Goal: Complete application form: Complete application form

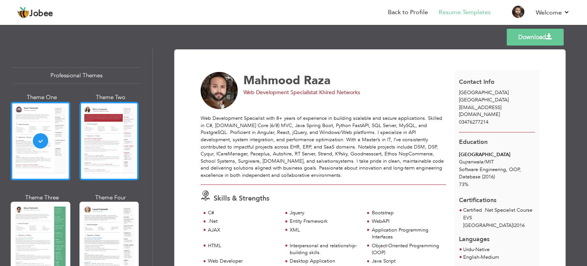
click at [91, 149] on div at bounding box center [109, 141] width 60 height 78
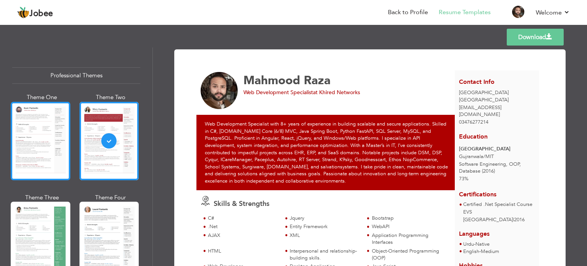
click at [31, 148] on div at bounding box center [41, 141] width 60 height 78
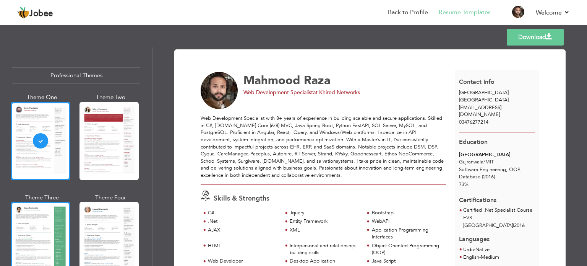
click at [32, 214] on div at bounding box center [41, 240] width 60 height 78
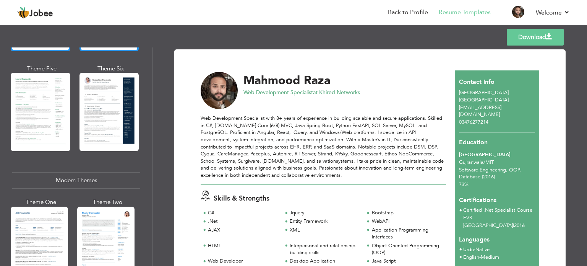
scroll to position [229, 0]
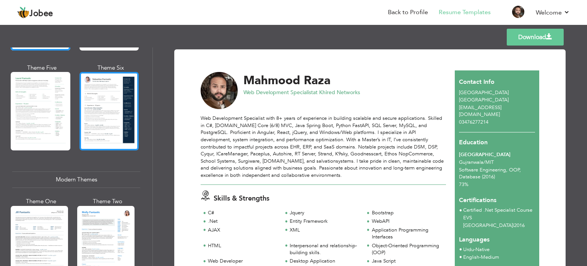
click at [108, 112] on div at bounding box center [109, 111] width 60 height 78
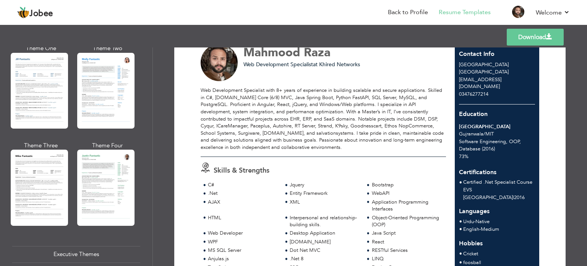
scroll to position [0, 0]
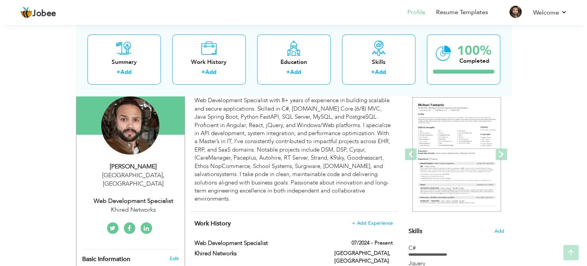
scroll to position [82, 0]
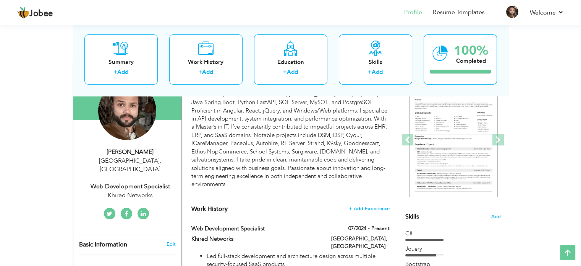
click at [154, 182] on div "Web Development Specialist" at bounding box center [130, 186] width 102 height 9
type input "Mahmood"
type input "Raza"
type input "03476277214"
select select "number:166"
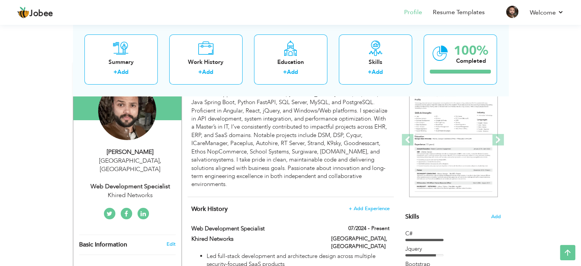
type input "[GEOGRAPHIC_DATA]"
select select "number:10"
type input "Khired Networks"
type input "Web Development Specialist"
type input "[URL][DOMAIN_NAME][PERSON_NAME]"
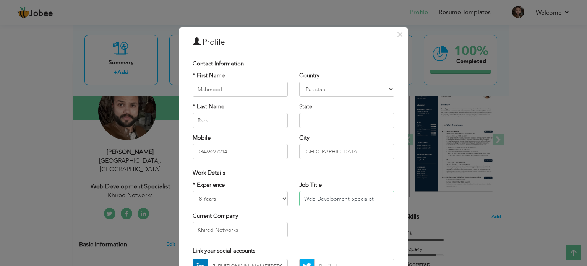
click at [326, 197] on input "Web Development Specialist" at bounding box center [346, 198] width 95 height 15
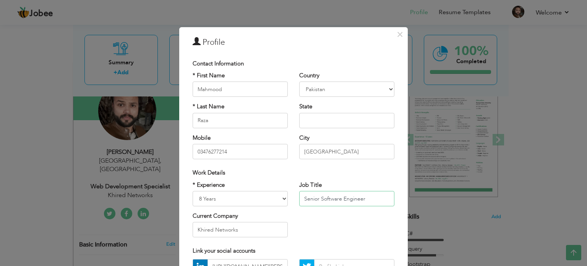
scroll to position [38, 0]
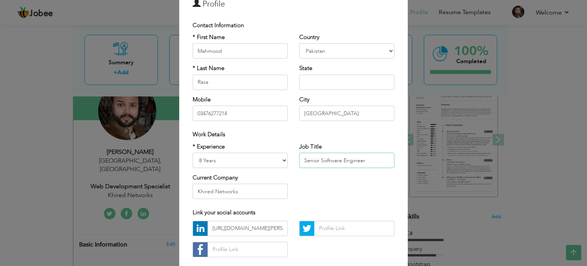
type input "Senior Software Engineer"
click at [320, 84] on input "text" at bounding box center [346, 82] width 95 height 15
type input "Punjab"
type input "Daska"
type input "synoprice.com"
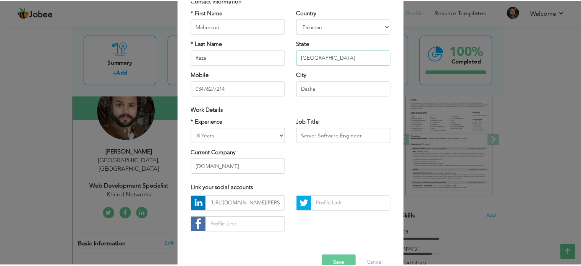
scroll to position [81, 0]
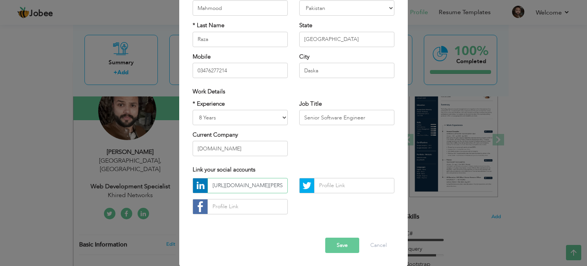
click at [260, 184] on input "[URL][DOMAIN_NAME][PERSON_NAME]" at bounding box center [248, 185] width 80 height 15
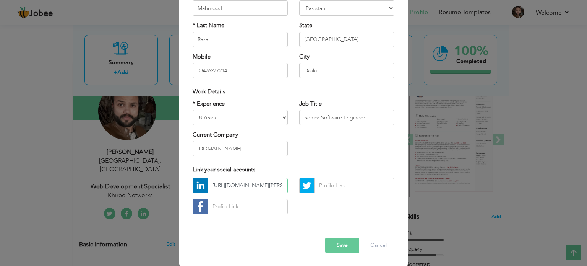
click at [272, 183] on input "[URL][DOMAIN_NAME][PERSON_NAME]" at bounding box center [248, 185] width 80 height 15
click at [337, 241] on button "Save" at bounding box center [342, 244] width 34 height 15
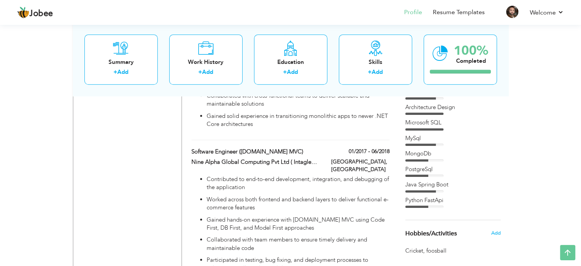
scroll to position [686, 0]
